Goal: Task Accomplishment & Management: Manage account settings

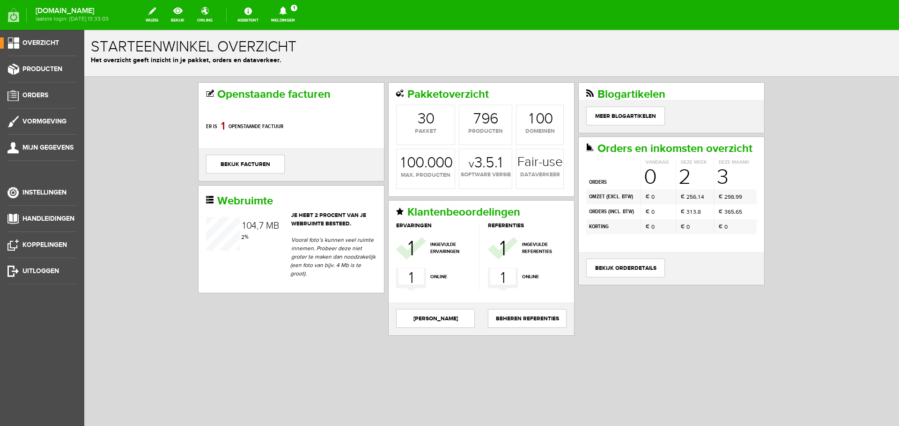
click at [300, 16] on link "Meldingen 1 Nieuwe orders Er is een nieuwe order( #1733 ) geplaatst door Erik K…" at bounding box center [282, 15] width 35 height 21
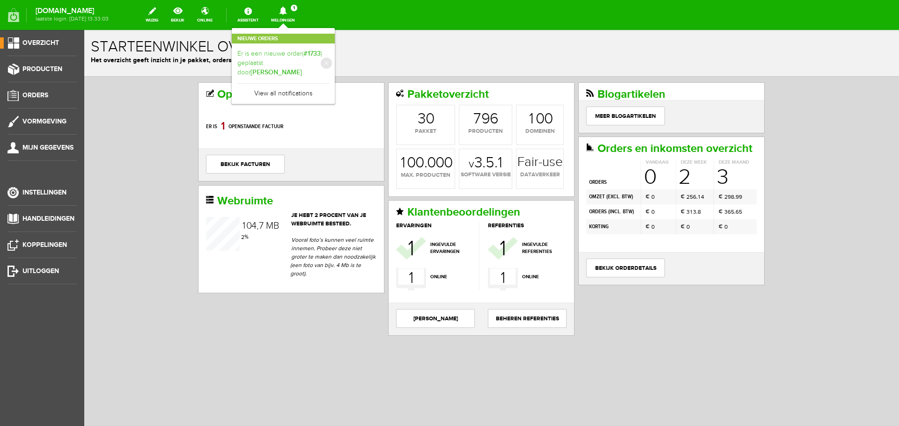
click at [303, 55] on link "Er is een nieuwe order( #1733 ) geplaatst door Erik Kodde" at bounding box center [283, 63] width 92 height 29
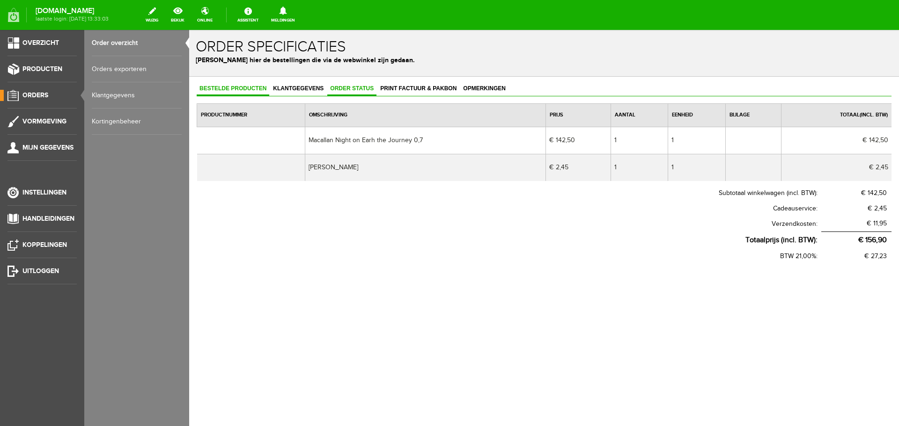
click at [358, 86] on span "Order status" at bounding box center [351, 88] width 49 height 7
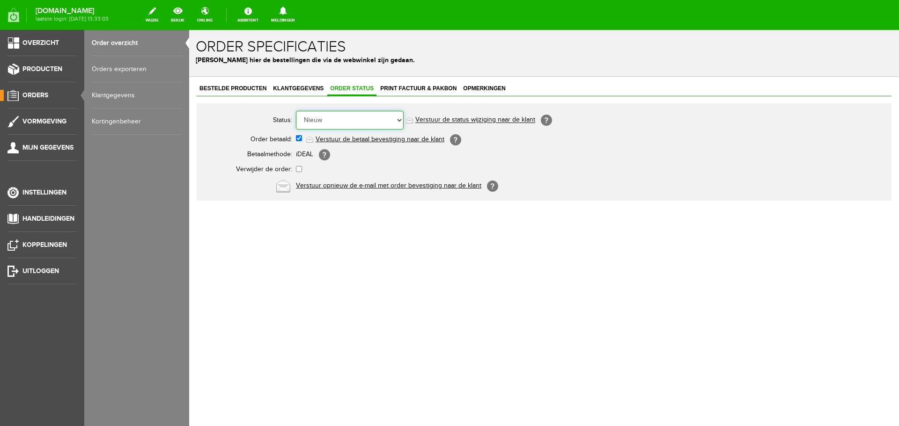
click at [379, 123] on select "Order niet afgerond Nieuw Order in behandeling Wacht op leverancier Wacht op be…" at bounding box center [350, 120] width 108 height 19
select select "2"
click at [296, 111] on select "Order niet afgerond Nieuw Order in behandeling Wacht op leverancier Wacht op be…" at bounding box center [350, 120] width 108 height 19
click at [468, 118] on link "Verstuur de status wijziging naar de klant" at bounding box center [475, 120] width 120 height 7
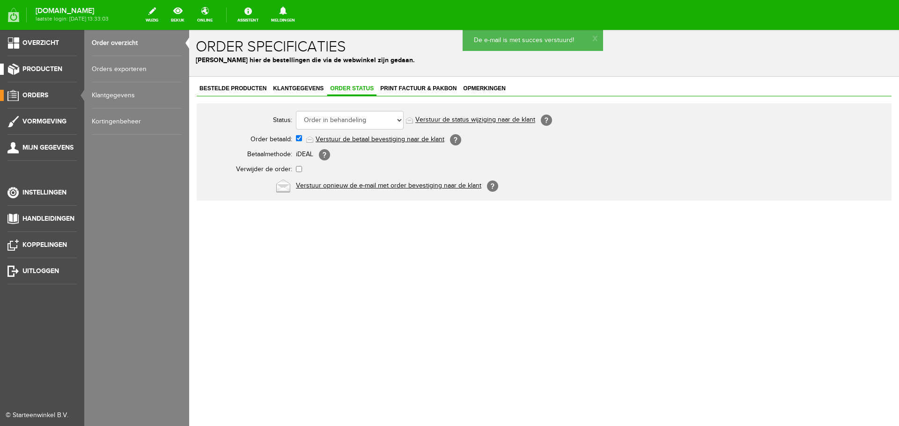
click at [43, 68] on span "Producten" at bounding box center [42, 69] width 40 height 8
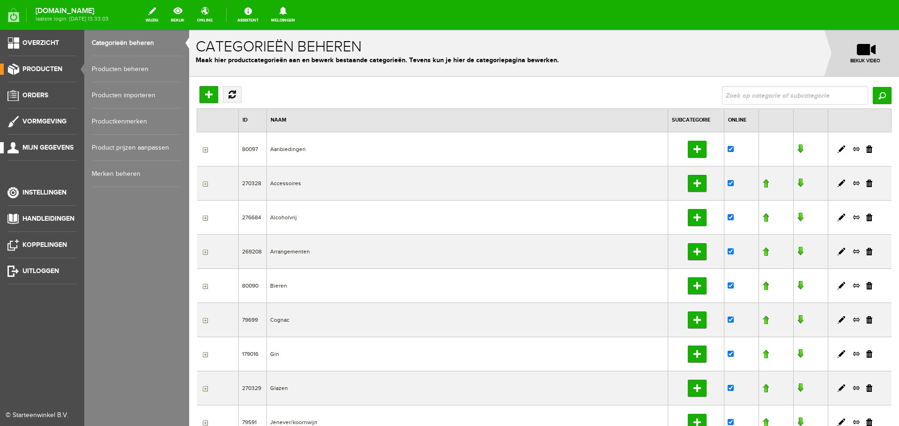
click at [29, 150] on span "Mijn gegevens" at bounding box center [47, 148] width 51 height 8
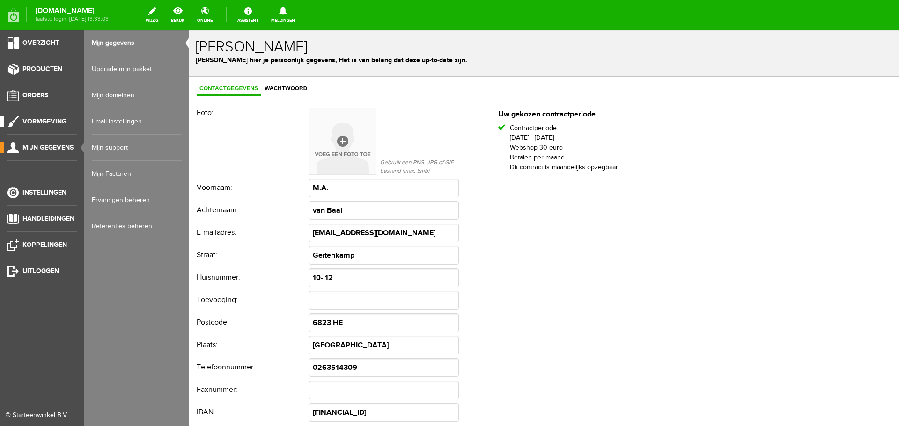
click at [52, 125] on span "Vormgeving" at bounding box center [44, 121] width 44 height 8
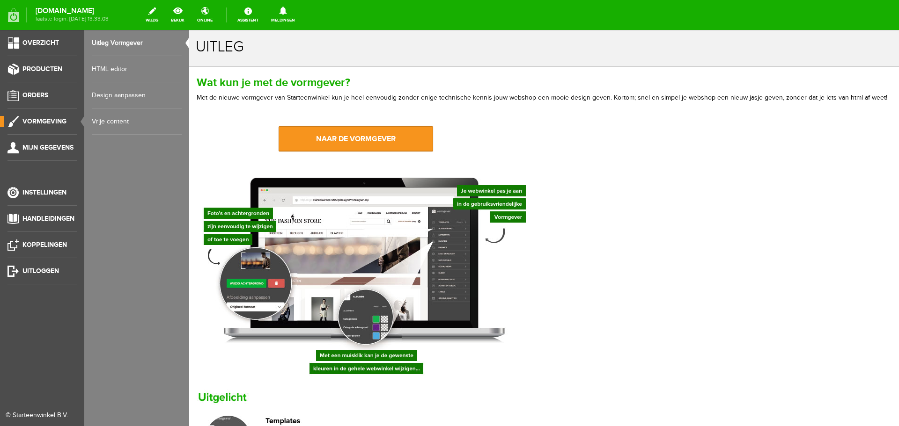
click at [113, 125] on link "Vrije content" at bounding box center [137, 122] width 90 height 26
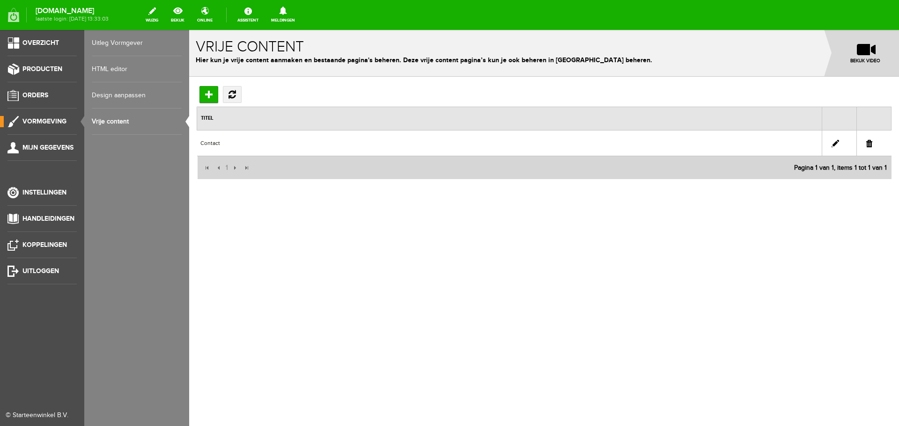
click at [110, 90] on link "Design aanpassen" at bounding box center [137, 95] width 90 height 26
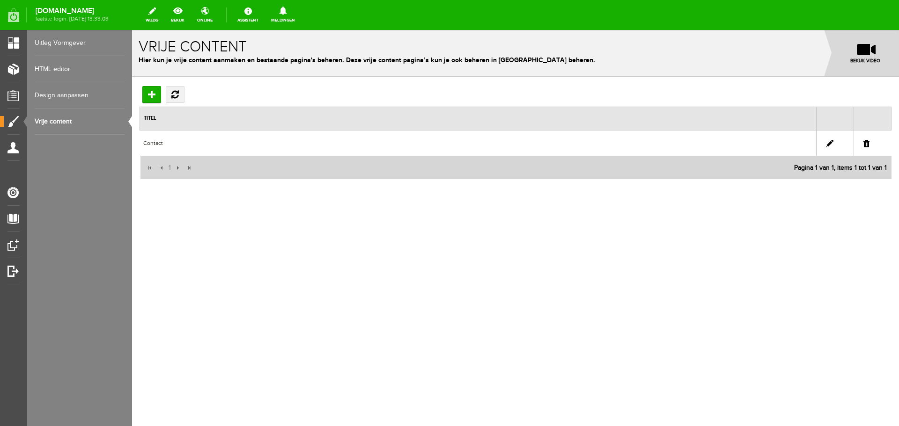
click at [54, 124] on link "Vrije content" at bounding box center [80, 122] width 90 height 26
click at [61, 100] on link "Design aanpassen" at bounding box center [80, 95] width 90 height 26
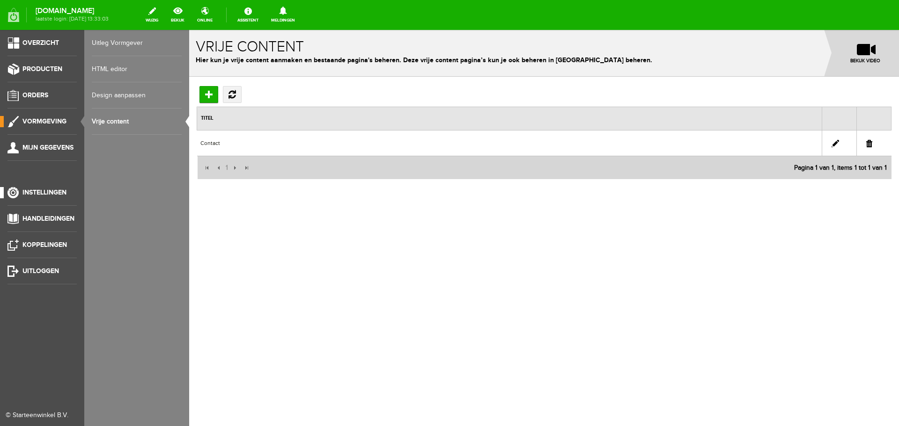
click at [58, 196] on span "Instellingen" at bounding box center [44, 193] width 44 height 8
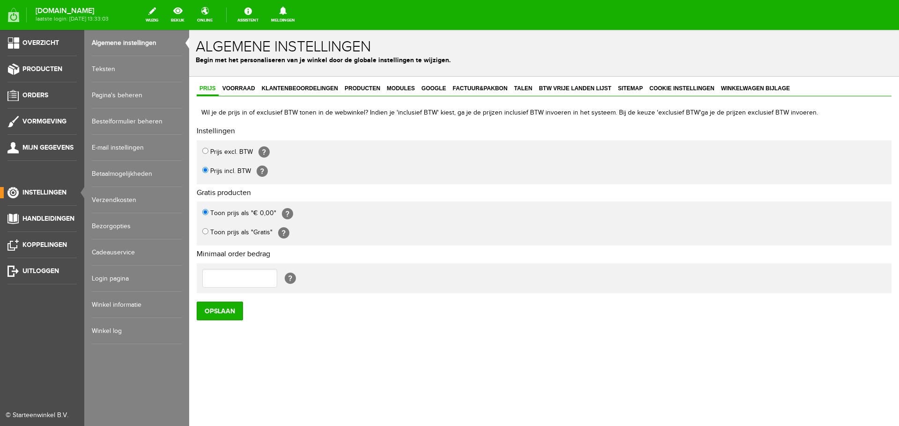
click at [137, 91] on link "Pagina's beheren" at bounding box center [137, 95] width 90 height 26
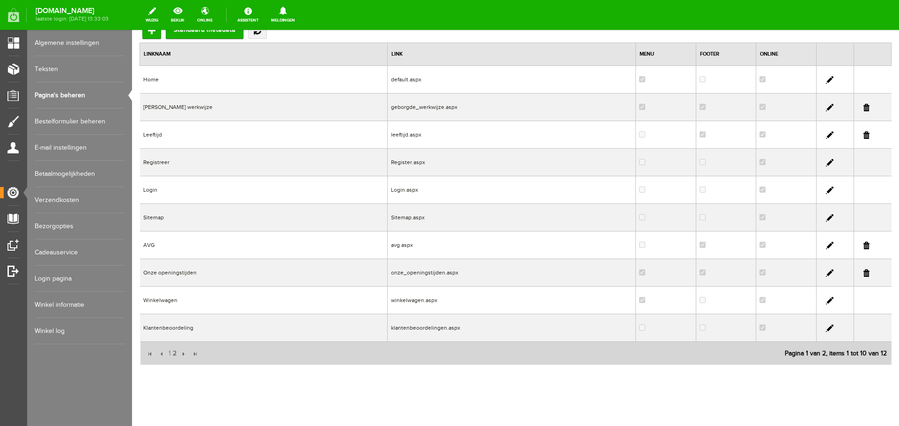
scroll to position [91, 0]
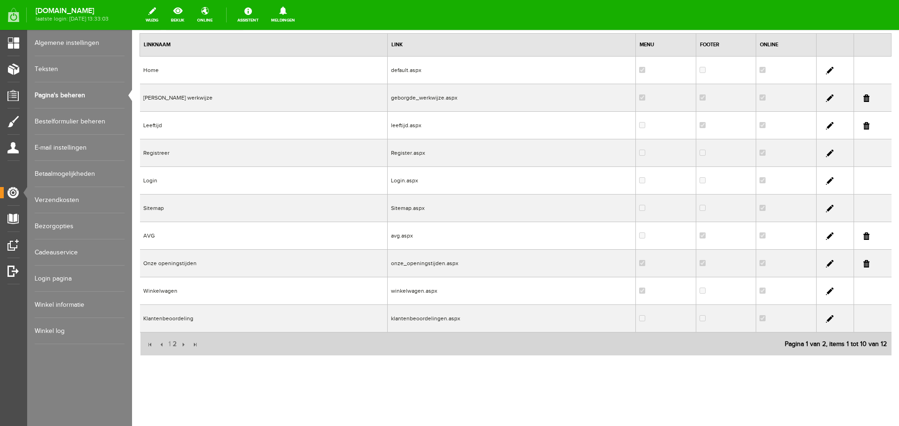
click at [826, 266] on link at bounding box center [829, 263] width 7 height 7
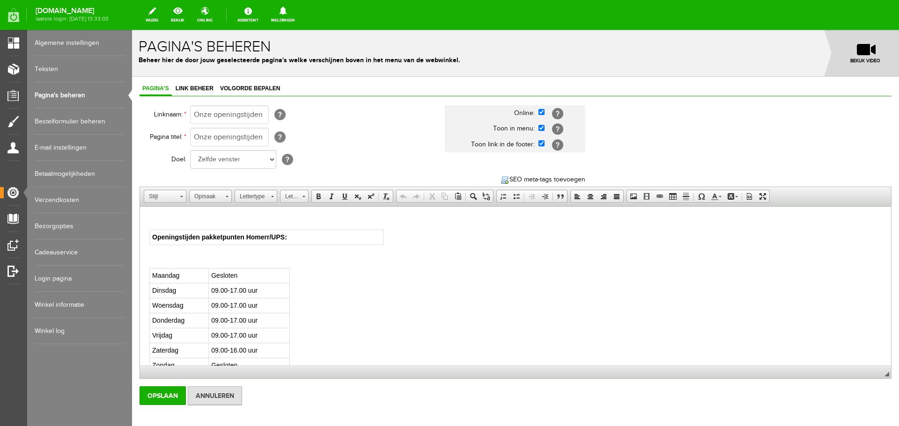
scroll to position [187, 0]
click at [272, 236] on strong "Openingstijden pakketpunten Homerr/UPS:" at bounding box center [219, 235] width 135 height 7
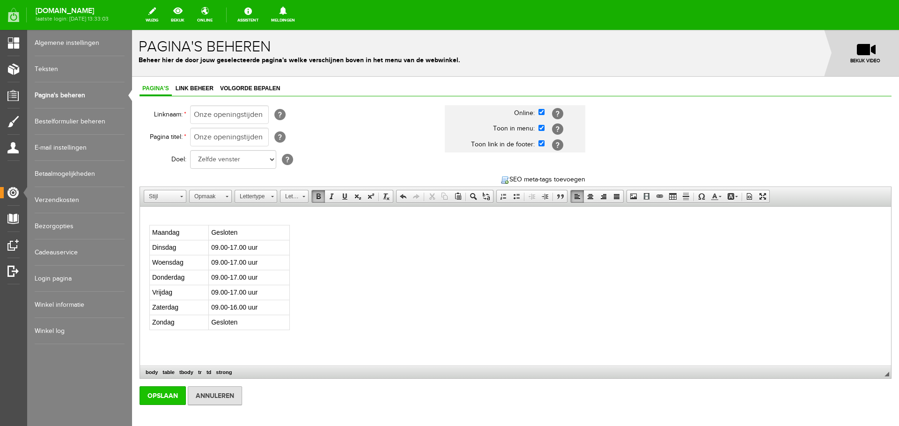
click at [149, 395] on input "Opslaan" at bounding box center [162, 396] width 46 height 19
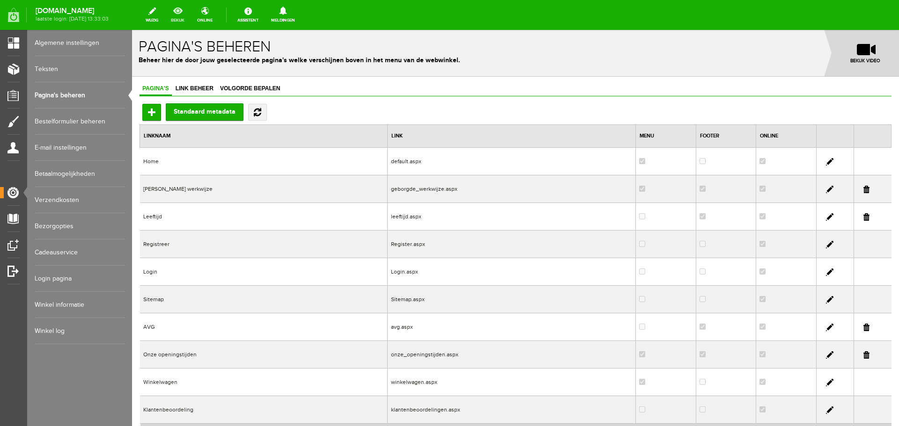
click at [190, 12] on link "bekijk" at bounding box center [177, 15] width 25 height 21
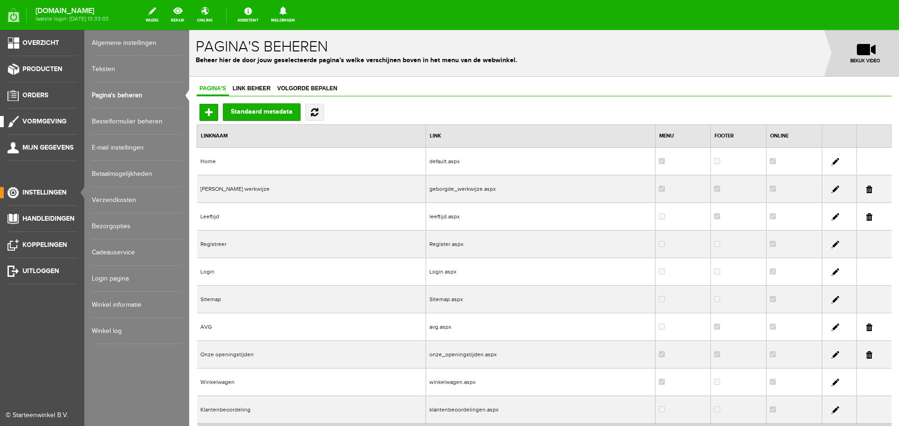
click at [29, 125] on link "Vormgeving" at bounding box center [38, 121] width 77 height 11
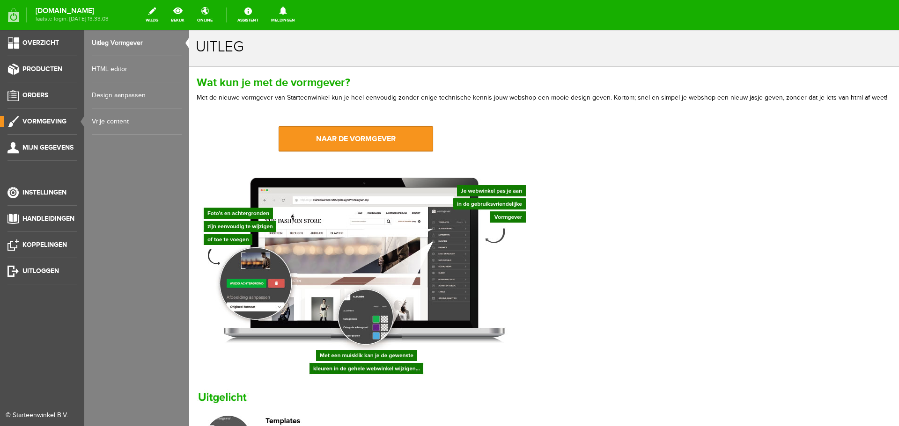
click at [117, 118] on link "Vrije content" at bounding box center [137, 122] width 90 height 26
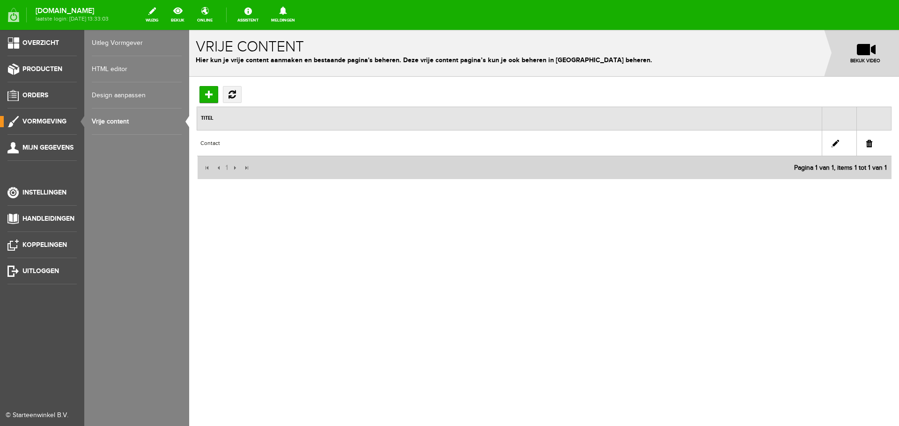
click at [118, 99] on link "Design aanpassen" at bounding box center [137, 95] width 90 height 26
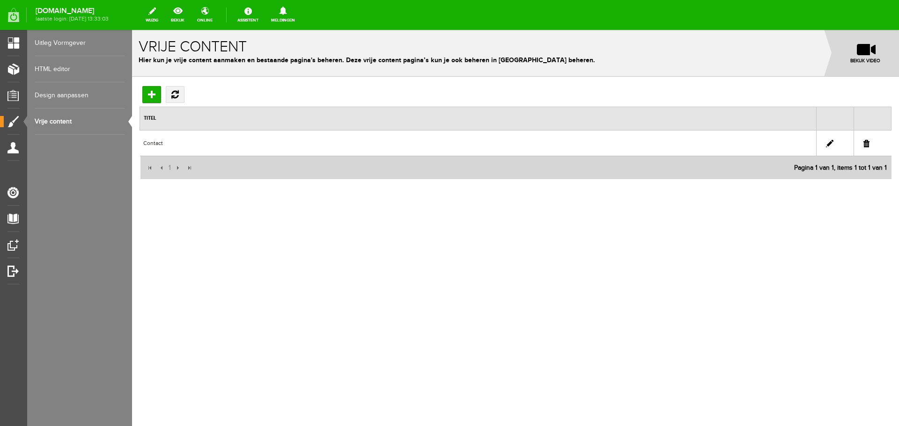
click at [632, 264] on body "x Vrije content Hier kun je vrije content aanmaken en bestaande pagina's behere…" at bounding box center [515, 228] width 767 height 396
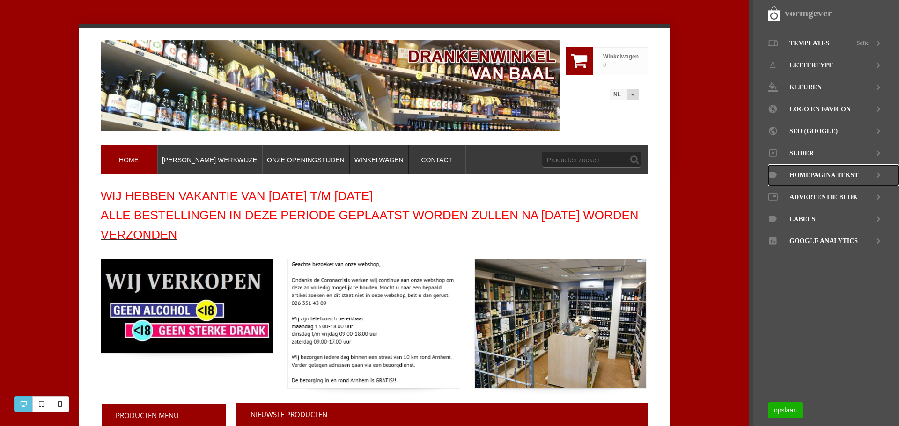
click at [815, 175] on span "Homepagina tekst" at bounding box center [823, 175] width 69 height 22
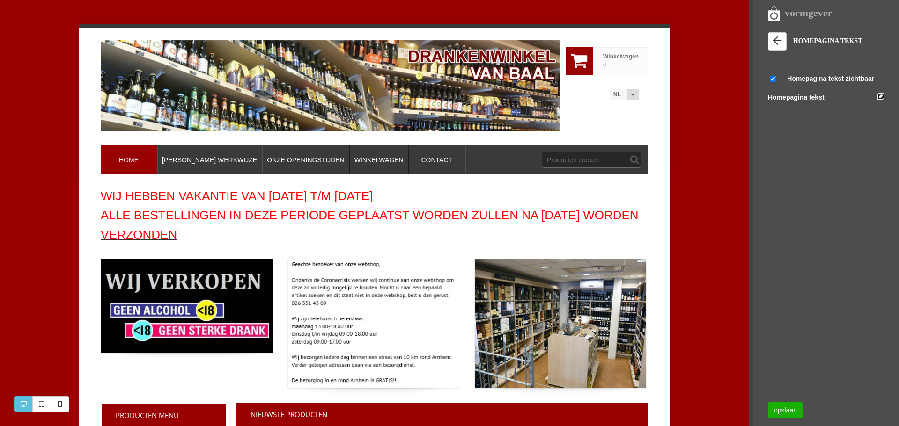
click at [881, 95] on link at bounding box center [880, 96] width 7 height 7
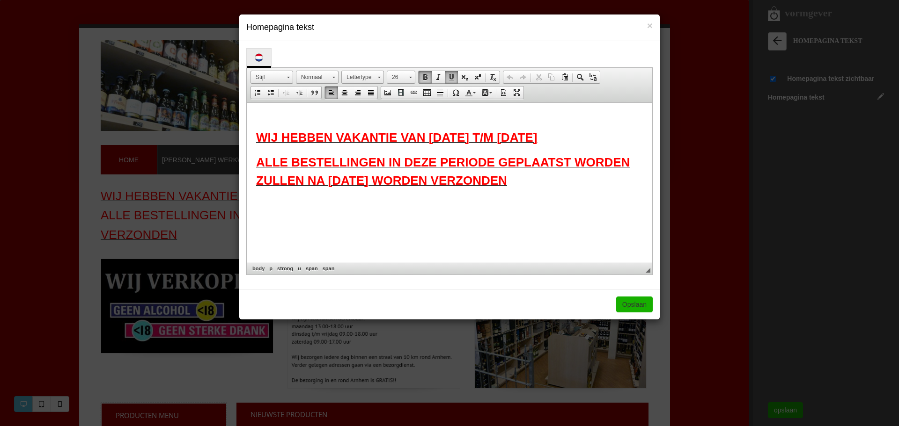
drag, startPoint x: 254, startPoint y: 135, endPoint x: 555, endPoint y: 189, distance: 305.1
click at [555, 189] on html "WIJ HEBBEN VAKANTIE VAN 08 AUGUSTUS T/M 25 AUGUSTUS ALLE BESTELLINGEN IN DEZE P…" at bounding box center [449, 151] width 405 height 96
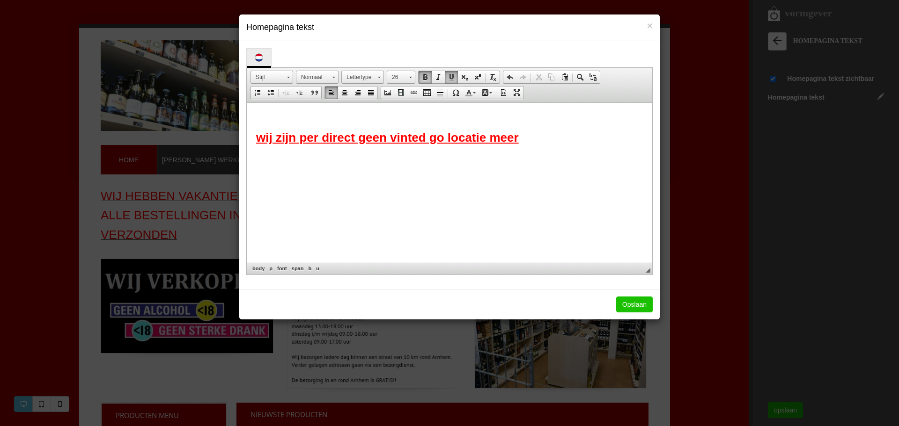
click at [629, 306] on link "Opslaan" at bounding box center [634, 305] width 37 height 16
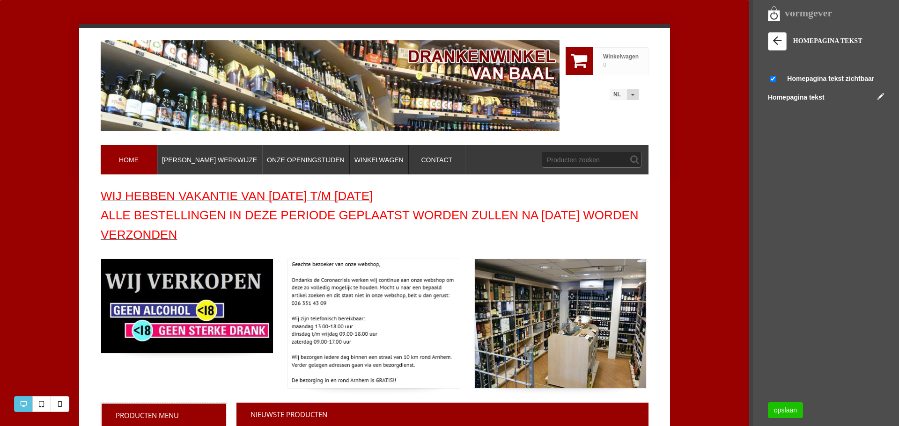
click at [775, 409] on link "opslaan" at bounding box center [784, 410] width 35 height 16
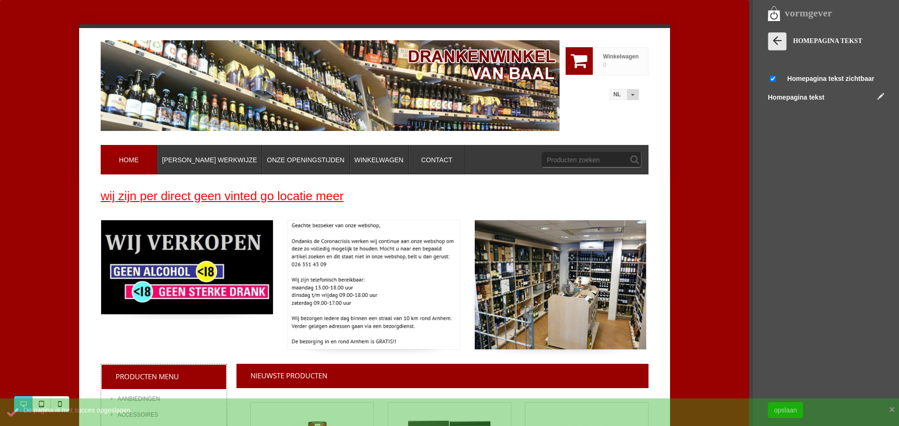
click at [776, 44] on icon at bounding box center [776, 40] width 13 height 13
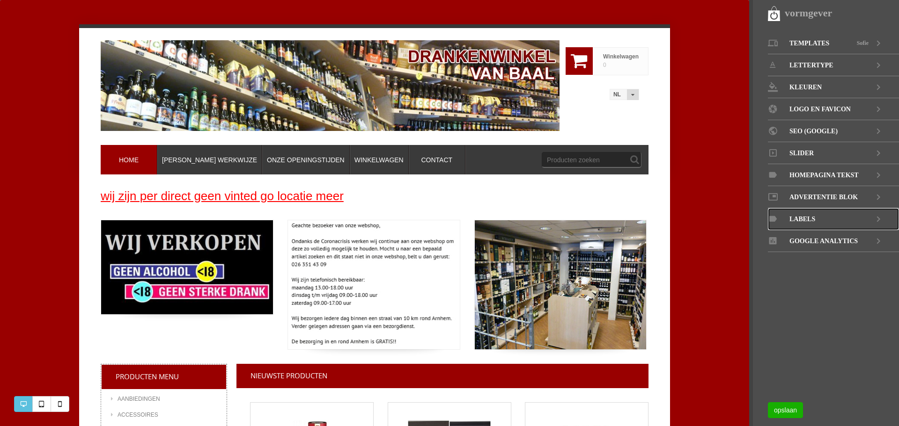
click at [818, 219] on link "LABELS" at bounding box center [832, 219] width 131 height 22
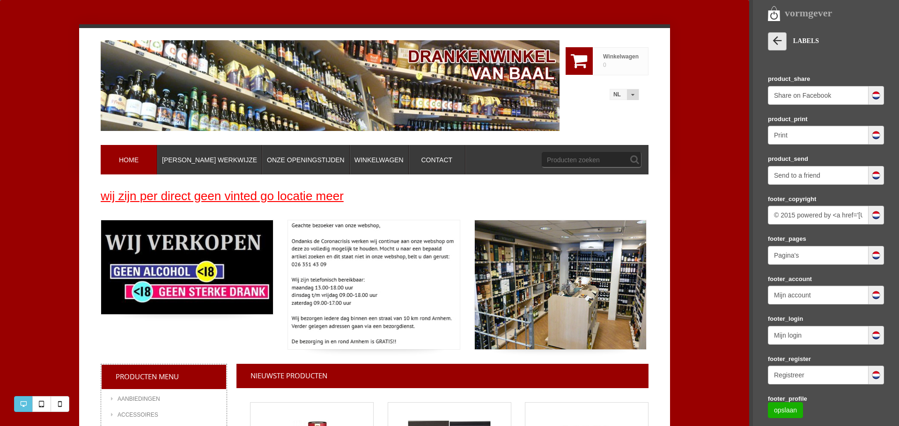
click at [777, 44] on icon at bounding box center [776, 40] width 13 height 13
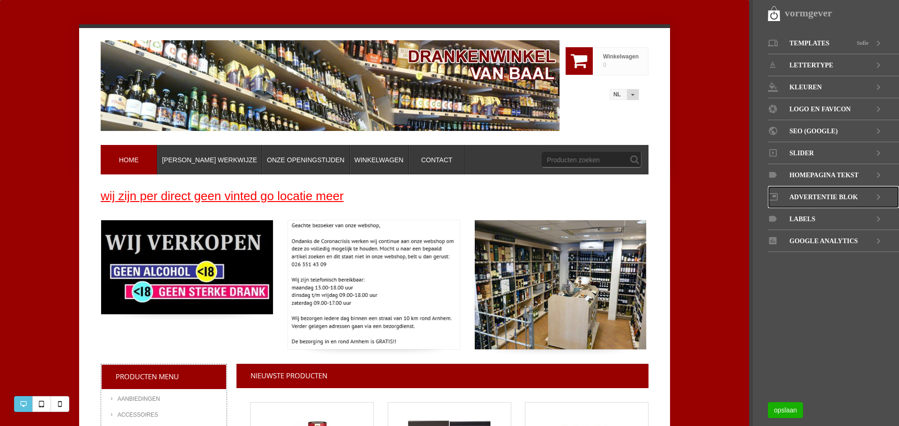
click at [877, 196] on icon at bounding box center [877, 197] width 11 height 22
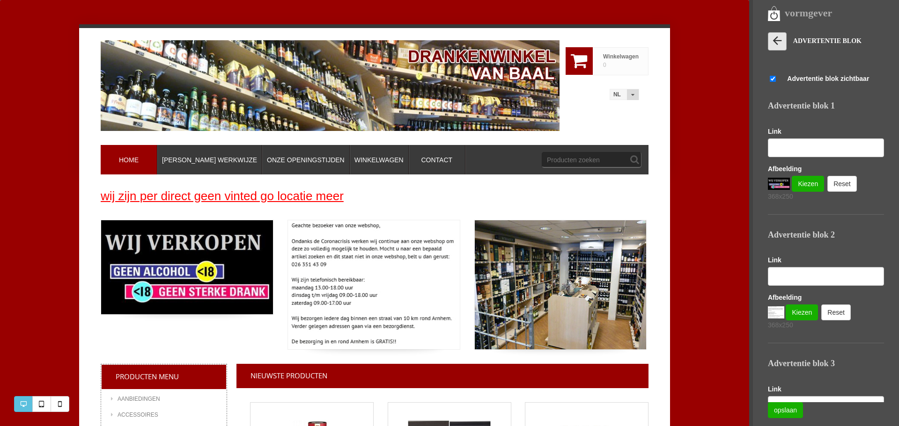
click at [779, 44] on icon at bounding box center [776, 40] width 13 height 13
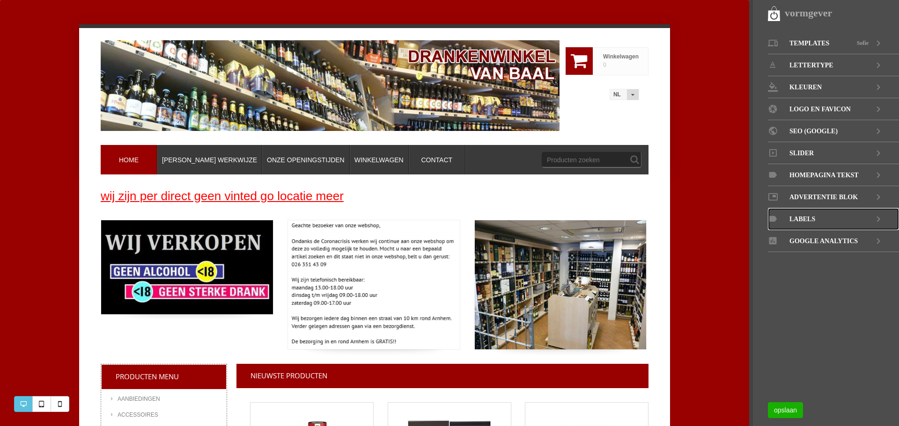
click at [876, 220] on icon at bounding box center [877, 219] width 11 height 22
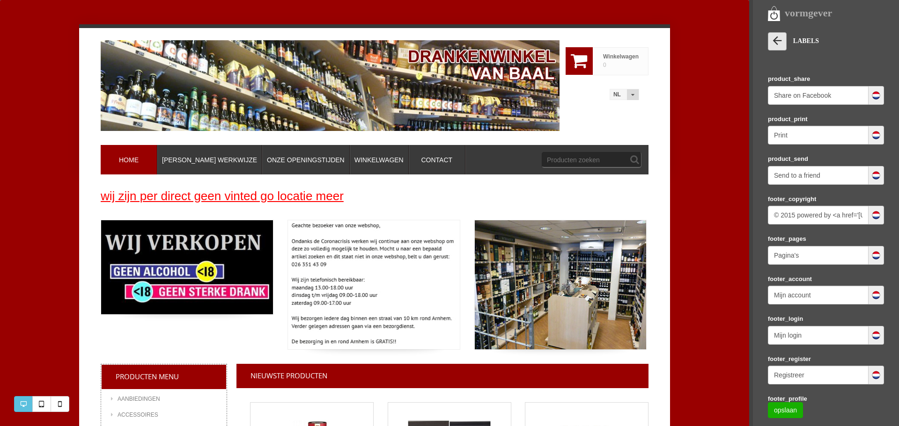
click at [779, 46] on icon at bounding box center [776, 40] width 13 height 13
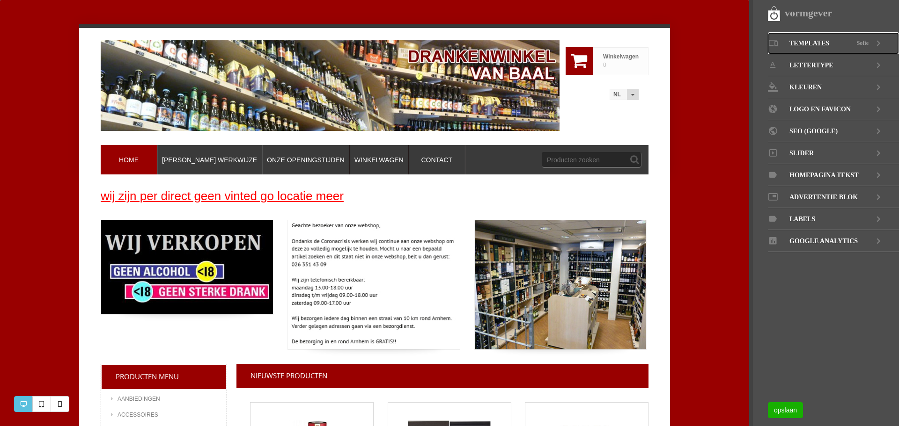
click at [817, 41] on span "Templates" at bounding box center [809, 43] width 40 height 22
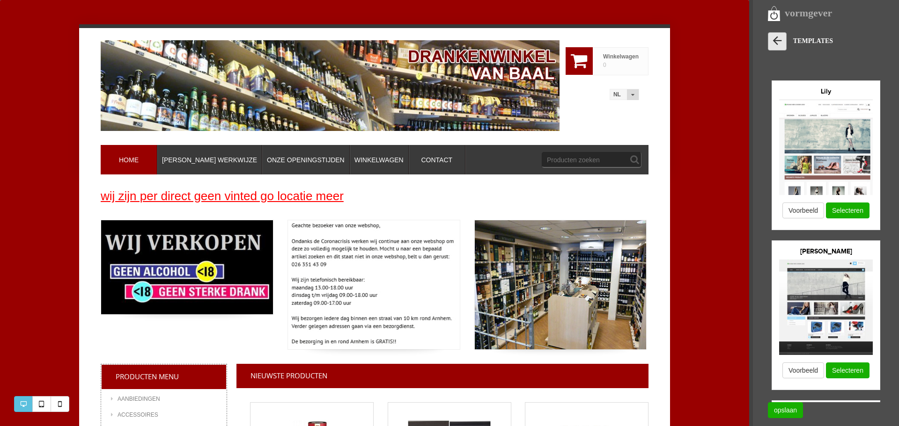
click at [781, 39] on icon at bounding box center [776, 40] width 13 height 13
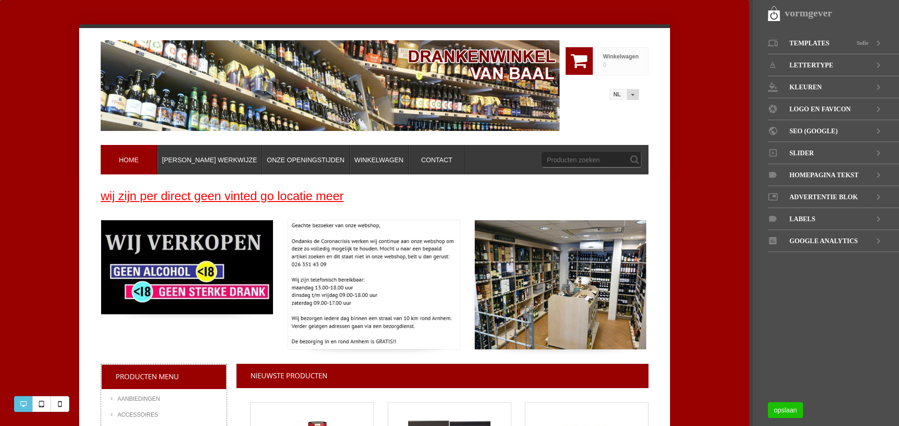
click at [800, 411] on link "opslaan" at bounding box center [784, 410] width 35 height 16
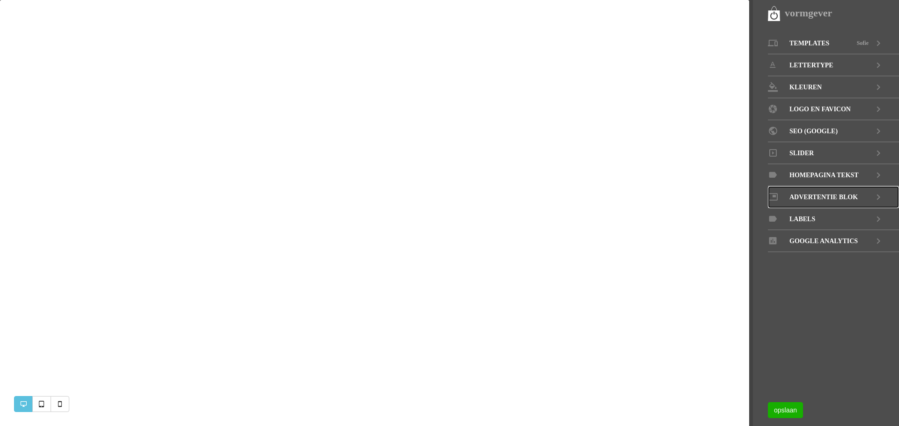
click at [831, 196] on span "Advertentie blok" at bounding box center [823, 197] width 68 height 22
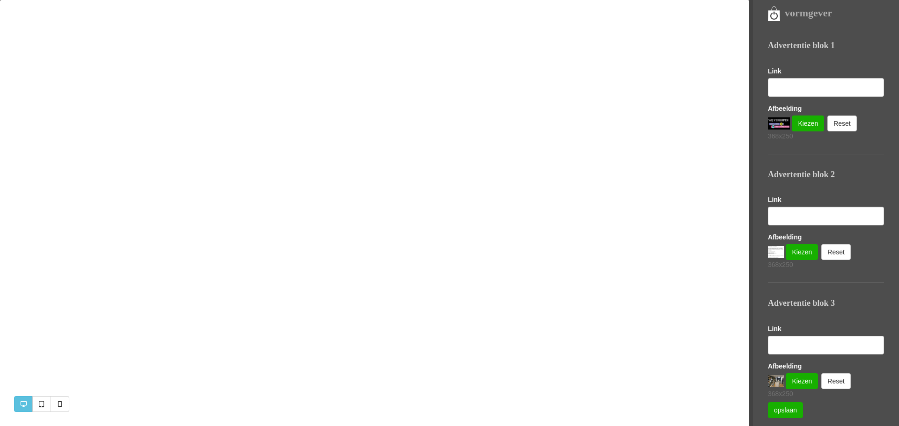
scroll to position [64, 0]
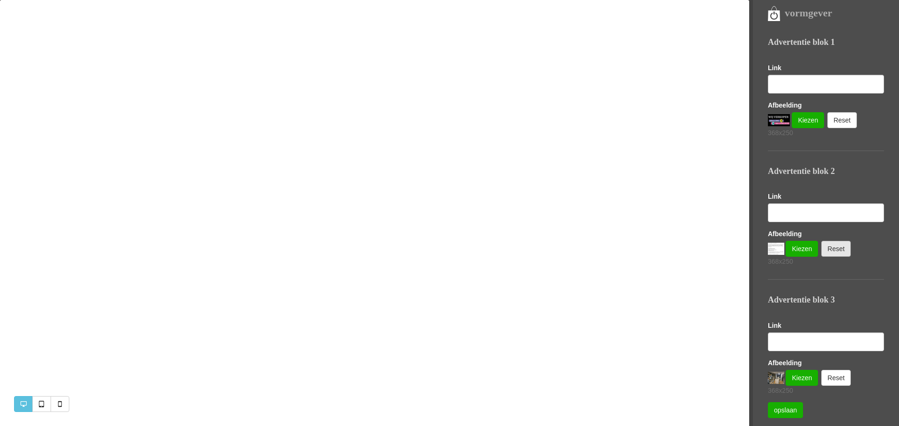
click at [831, 253] on link "Reset" at bounding box center [835, 249] width 29 height 16
click at [831, 253] on link "Reset" at bounding box center [837, 249] width 29 height 16
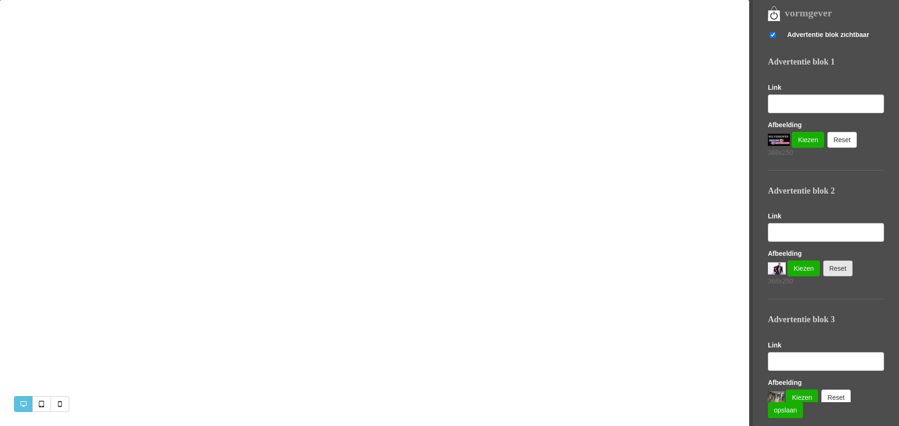
scroll to position [0, 0]
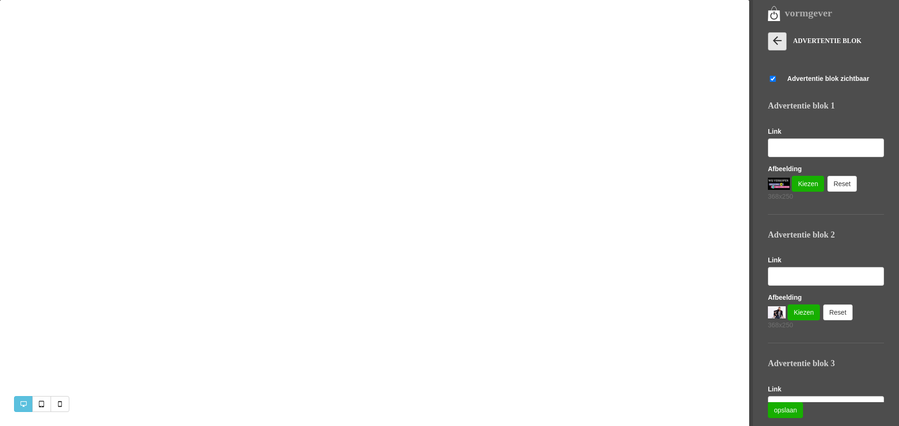
click at [782, 35] on icon at bounding box center [776, 40] width 13 height 13
